Goal: Find specific page/section: Find specific page/section

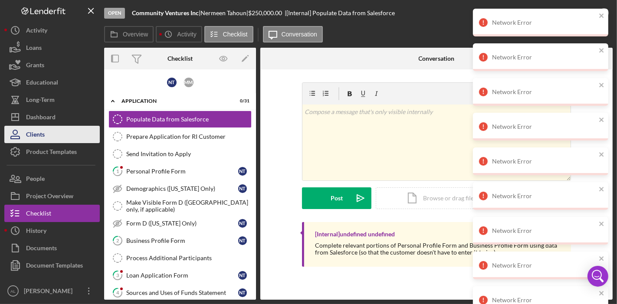
click at [51, 135] on button "Clients" at bounding box center [51, 134] width 95 height 17
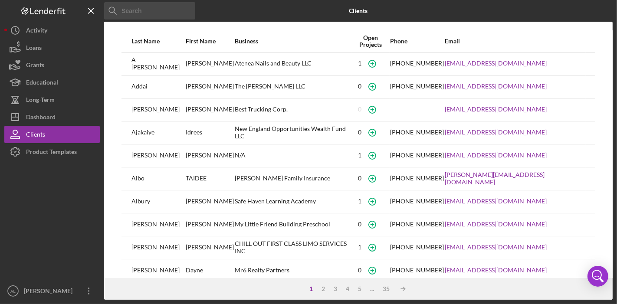
click at [171, 8] on input at bounding box center [149, 10] width 91 height 17
paste input "[EMAIL_ADDRESS][DOMAIN_NAME]"
type input "[EMAIL_ADDRESS][DOMAIN_NAME]"
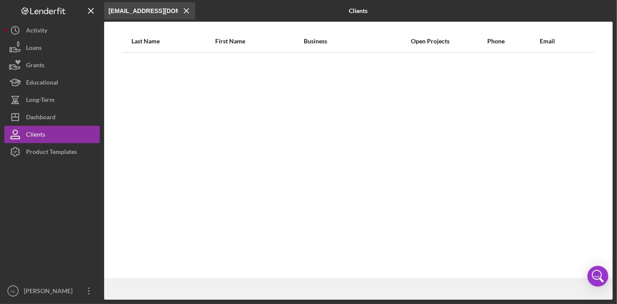
click at [184, 13] on line at bounding box center [186, 11] width 4 height 4
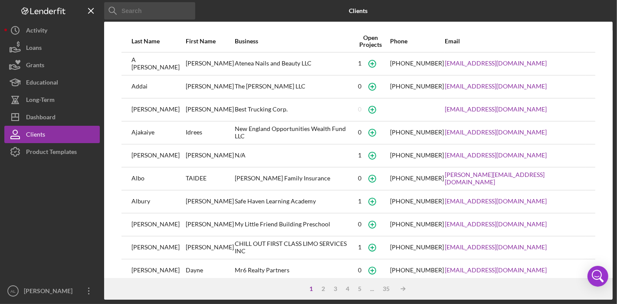
click at [184, 13] on input at bounding box center [149, 10] width 91 height 17
type input "[PERSON_NAME]"
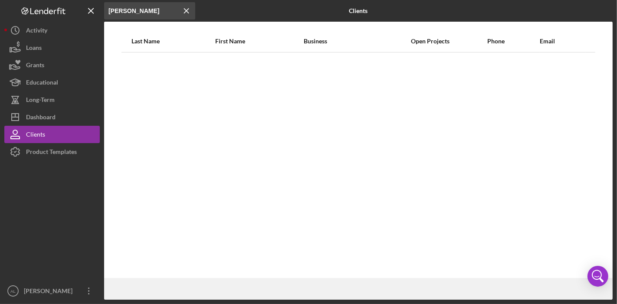
click at [184, 10] on icon "Icon/Menu Close" at bounding box center [186, 10] width 17 height 17
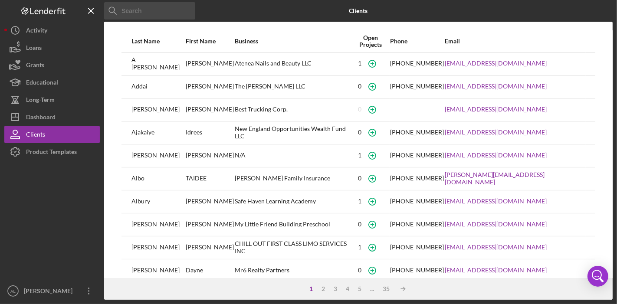
click at [184, 9] on input at bounding box center [149, 10] width 91 height 17
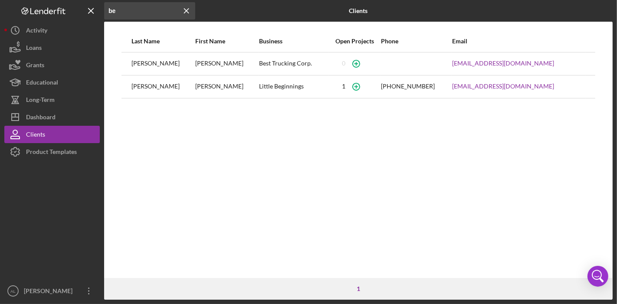
type input "b"
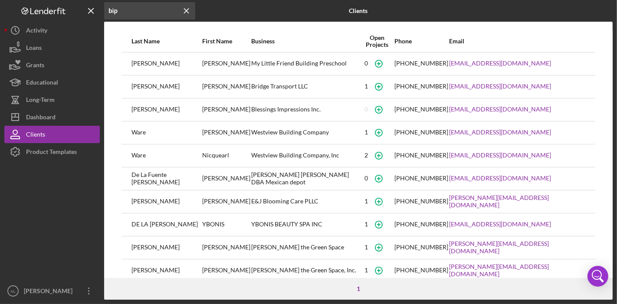
type input "bip"
drag, startPoint x: 614, startPoint y: 64, endPoint x: 617, endPoint y: 81, distance: 17.6
click at [617, 81] on div "Icon/Menu Close bip Icon/Menu Close Clients Last Name First Name Business Open …" at bounding box center [308, 152] width 617 height 304
click at [184, 13] on icon "Icon/Menu Close" at bounding box center [186, 10] width 17 height 17
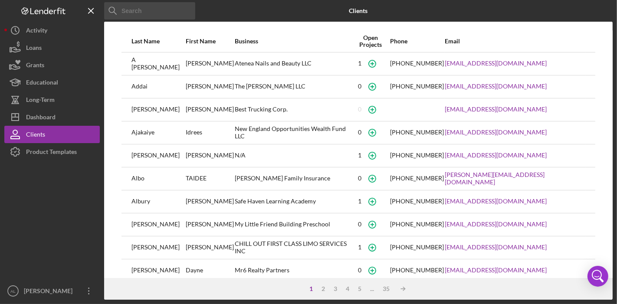
click at [147, 10] on input at bounding box center [149, 10] width 91 height 17
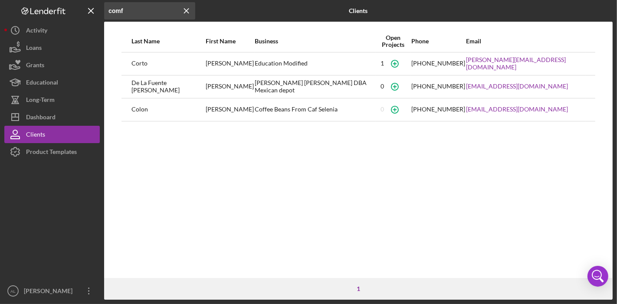
type input "comf"
